Goal: Information Seeking & Learning: Learn about a topic

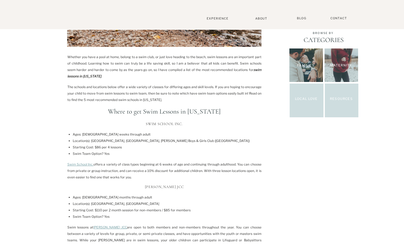
scroll to position [160, 0]
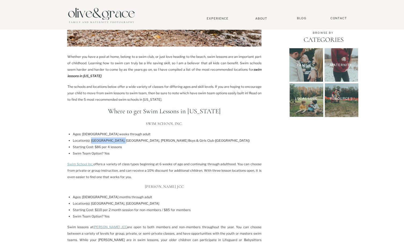
drag, startPoint x: 90, startPoint y: 140, endPoint x: 122, endPoint y: 139, distance: 31.9
click at [122, 139] on li "Location(s): [GEOGRAPHIC_DATA], [GEOGRAPHIC_DATA], [PERSON_NAME] Boys & Girls C…" at bounding box center [167, 141] width 189 height 6
copy li "Newark Senior Cente"
click at [139, 147] on li "Starting Cost: $86 per 4 lessons" at bounding box center [167, 147] width 189 height 6
click at [89, 164] on link "Swim School Inc." at bounding box center [80, 164] width 26 height 4
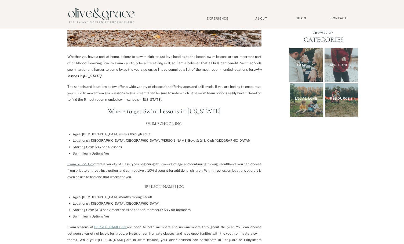
click at [81, 163] on link "Swim School Inc." at bounding box center [80, 164] width 26 height 4
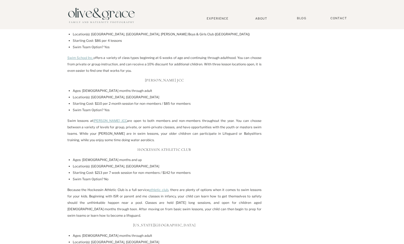
scroll to position [267, 0]
click at [98, 166] on li "Location(s): [GEOGRAPHIC_DATA], [GEOGRAPHIC_DATA]" at bounding box center [167, 166] width 189 height 6
copy li "Hockessin"
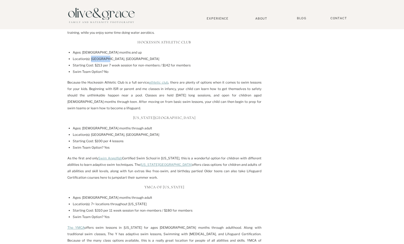
scroll to position [375, 0]
